Goal: Register for event/course

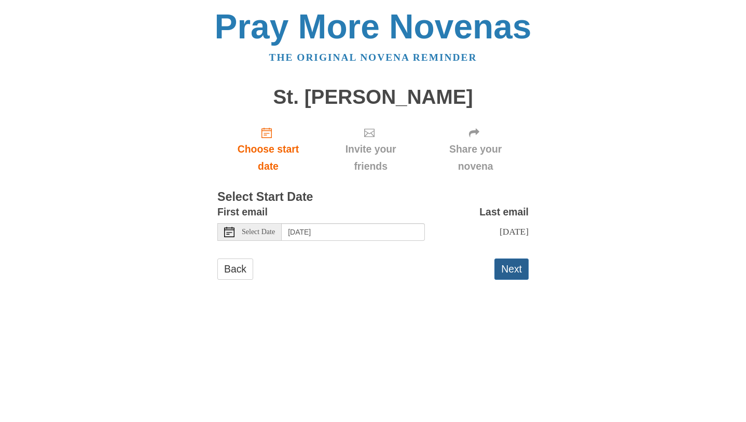
click at [512, 266] on button "Next" at bounding box center [511, 268] width 34 height 21
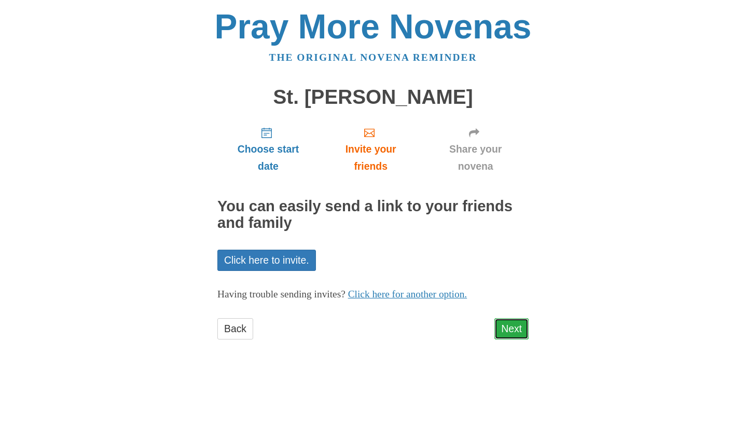
click at [511, 327] on link "Next" at bounding box center [511, 328] width 34 height 21
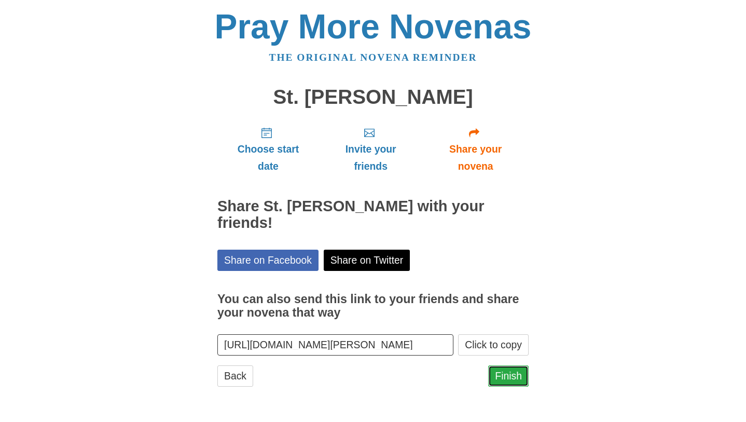
click at [501, 365] on link "Finish" at bounding box center [508, 375] width 40 height 21
